Goal: Task Accomplishment & Management: Complete application form

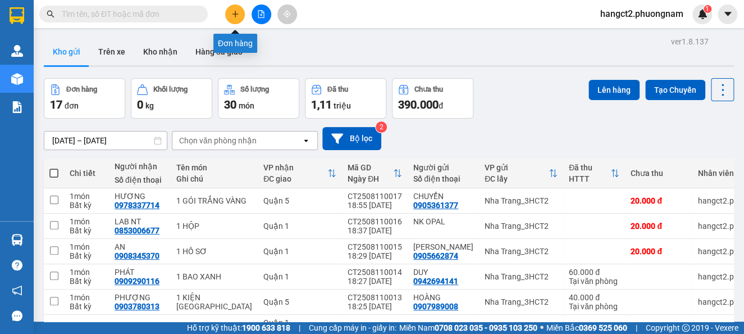
click at [231, 20] on button at bounding box center [235, 14] width 20 height 20
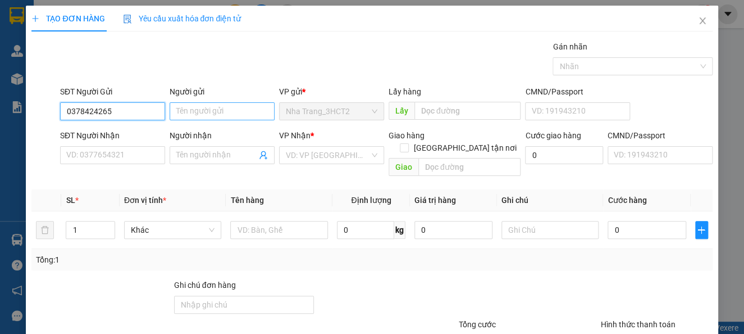
type input "0378424265"
click at [238, 110] on input "Người gửi" at bounding box center [222, 111] width 105 height 18
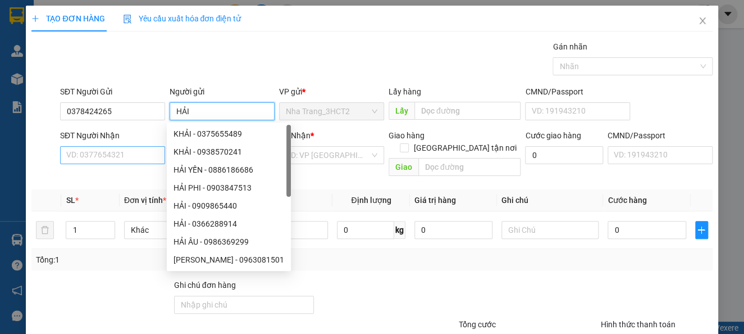
type input "HẢI"
click at [71, 157] on input "SĐT Người Nhận" at bounding box center [112, 155] width 105 height 18
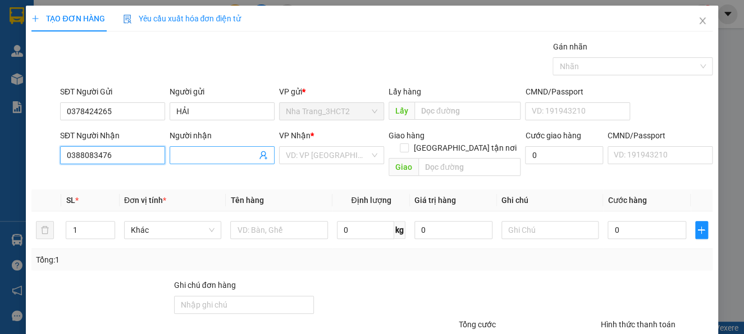
type input "0388083476"
click at [211, 157] on input "Người nhận" at bounding box center [216, 155] width 80 height 12
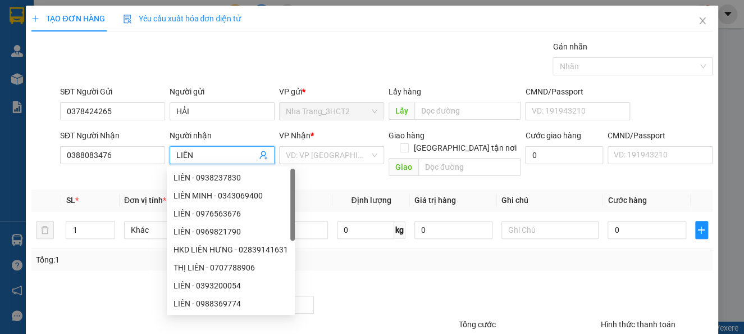
type input "LIÊN"
click at [340, 173] on div "Transit Pickup Surcharge Ids Transit Deliver Surcharge Ids Transit Deliver Surc…" at bounding box center [371, 223] width 681 height 366
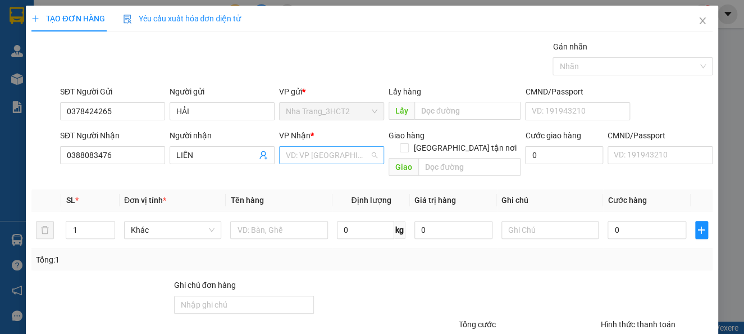
click at [335, 160] on input "search" at bounding box center [328, 155] width 84 height 17
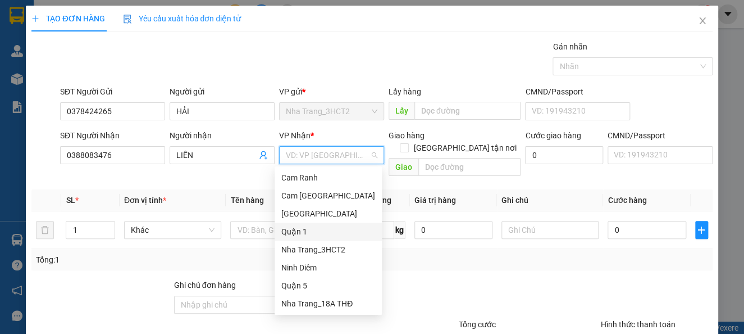
click at [313, 231] on div "Quận 1" at bounding box center [328, 231] width 94 height 12
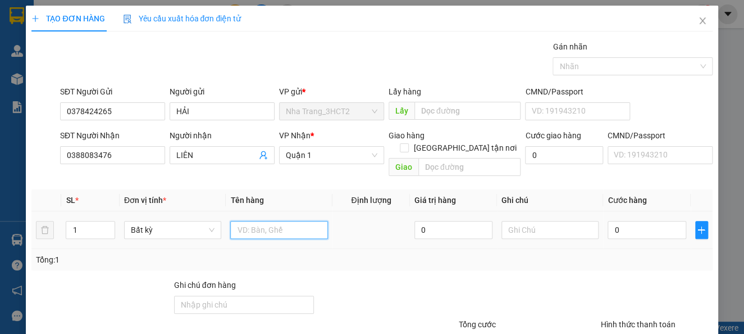
click at [249, 221] on input "text" at bounding box center [279, 230] width 98 height 18
type input "1 BỊCH CF"
click at [649, 225] on input "0" at bounding box center [647, 230] width 78 height 18
type input "3"
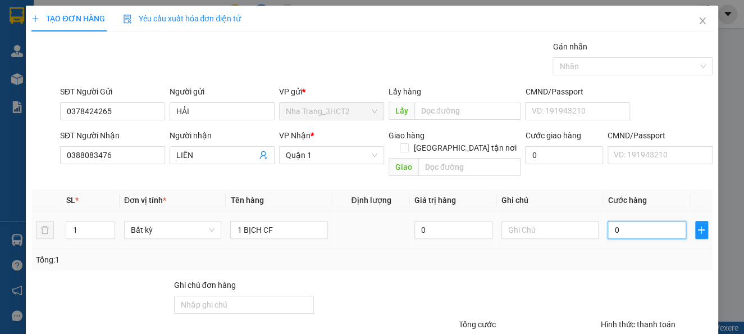
type input "3"
type input "30"
type input "30.000"
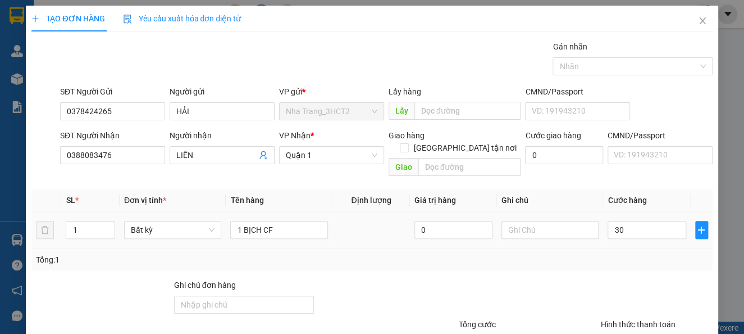
type input "30.000"
click at [471, 230] on td "0" at bounding box center [453, 230] width 87 height 38
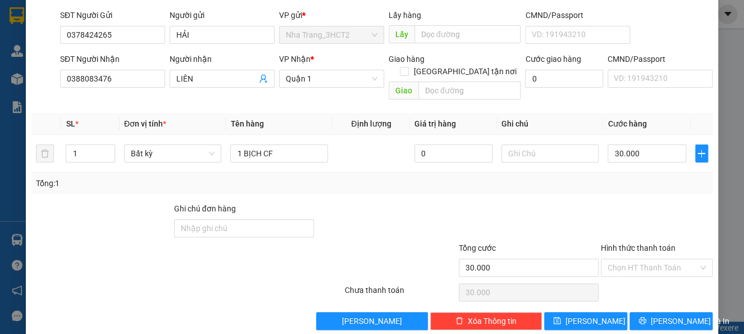
scroll to position [81, 0]
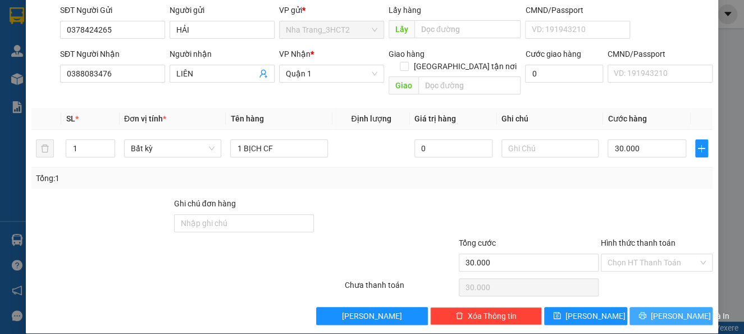
click at [668, 310] on span "[PERSON_NAME] và In" at bounding box center [690, 316] width 79 height 12
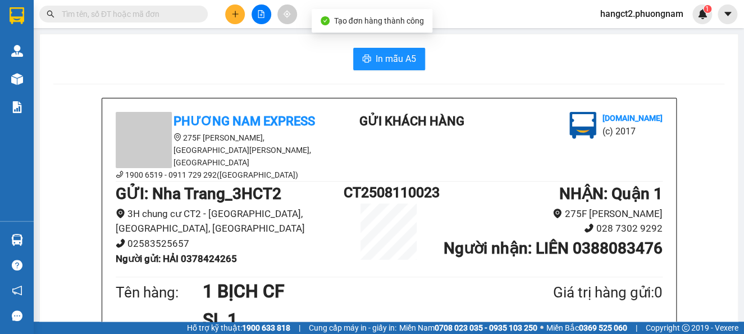
click at [388, 59] on span "In mẫu A5" at bounding box center [396, 59] width 40 height 14
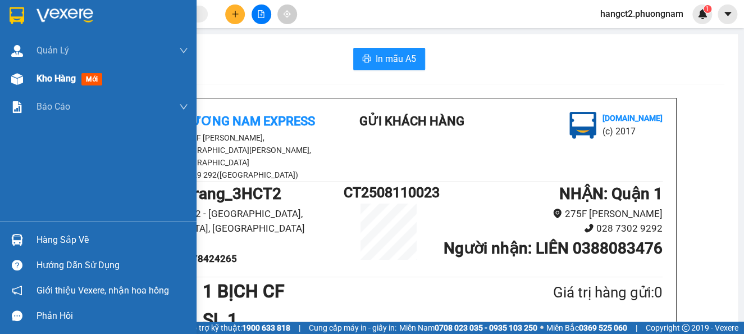
click at [20, 78] on img at bounding box center [17, 79] width 12 height 12
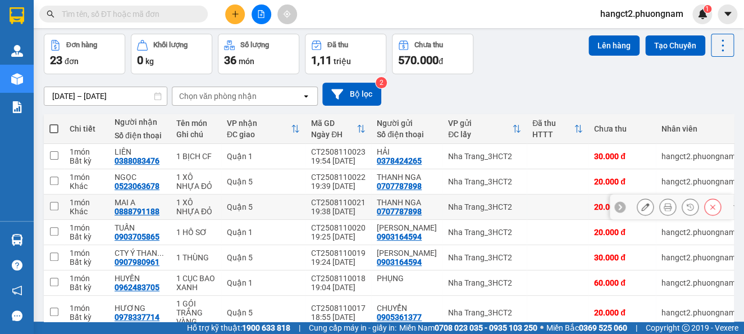
scroll to position [197, 0]
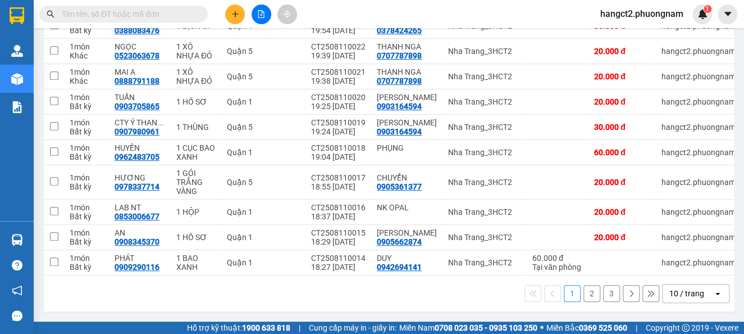
click at [690, 300] on div "10 / trang" at bounding box center [688, 293] width 51 height 18
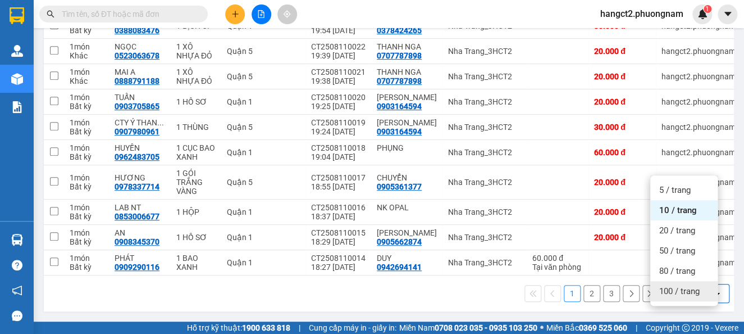
click at [669, 285] on span "100 / trang" at bounding box center [680, 290] width 40 height 11
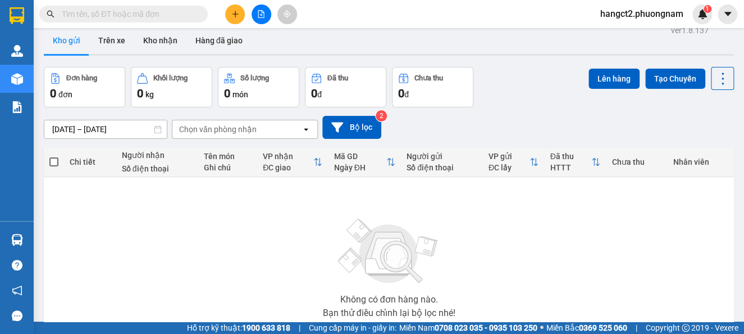
scroll to position [0, 0]
